Goal: Check status

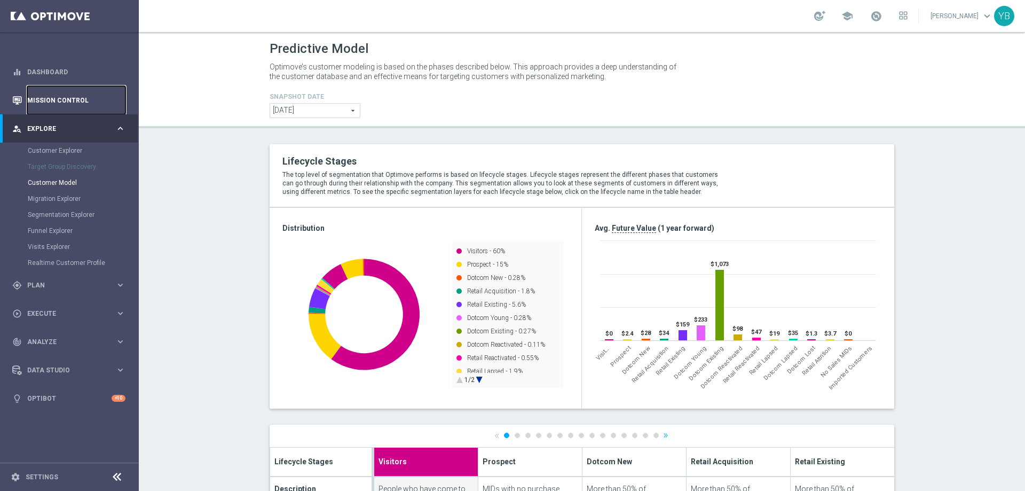
click at [68, 92] on link "Mission Control" at bounding box center [76, 100] width 98 height 28
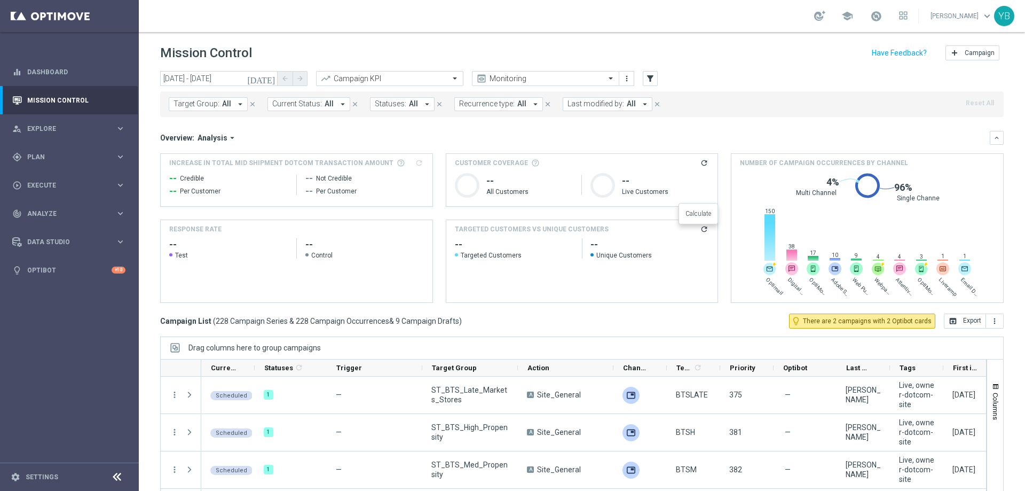
click at [701, 230] on icon "refresh" at bounding box center [704, 229] width 9 height 9
